Goal: Task Accomplishment & Management: Manage account settings

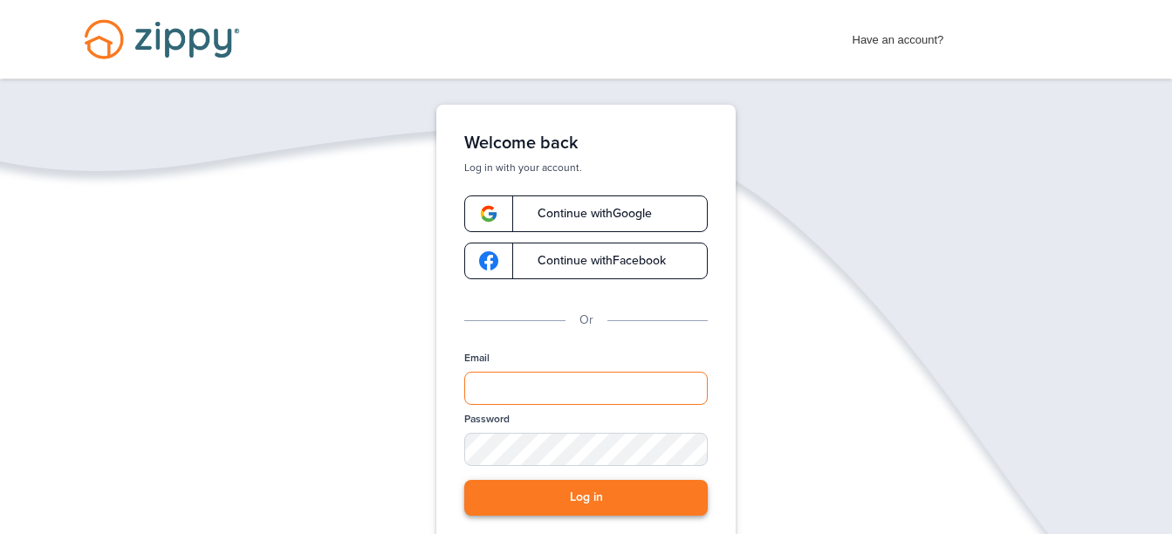
type input "**********"
click at [575, 494] on button "Log in" at bounding box center [586, 498] width 244 height 36
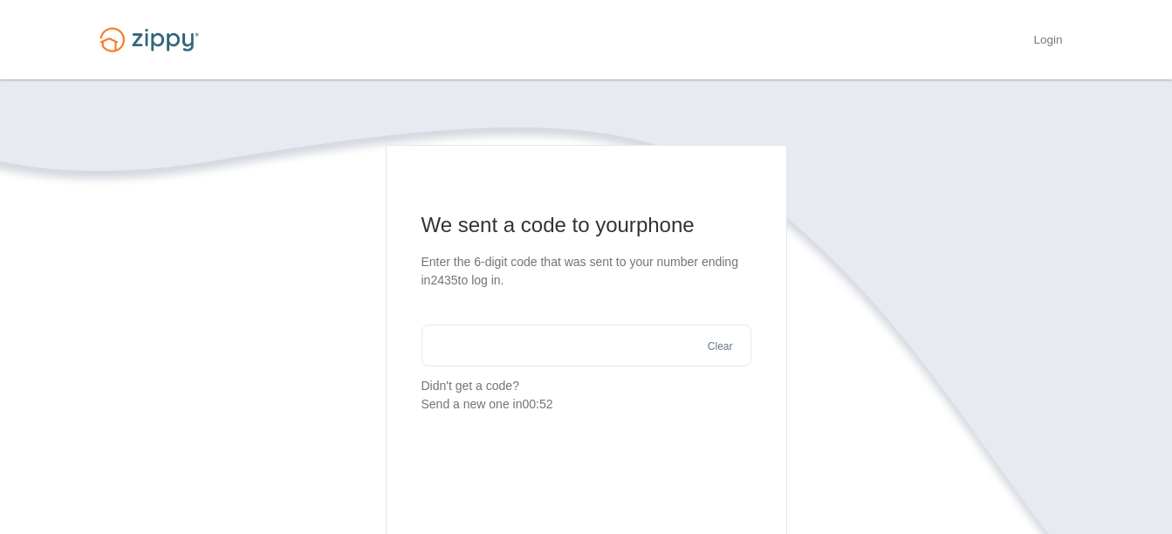
click at [452, 352] on input "text" at bounding box center [587, 346] width 330 height 42
type input "******"
